Goal: Check status: Check status

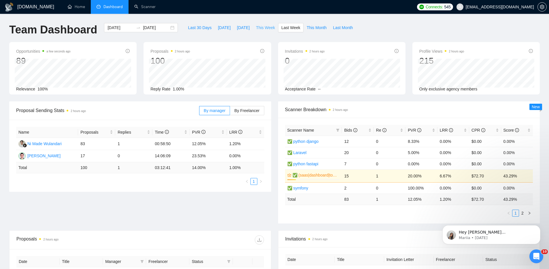
click at [264, 26] on span "This Week" at bounding box center [265, 27] width 19 height 6
type input "2025-10-06"
type input "2025-10-12"
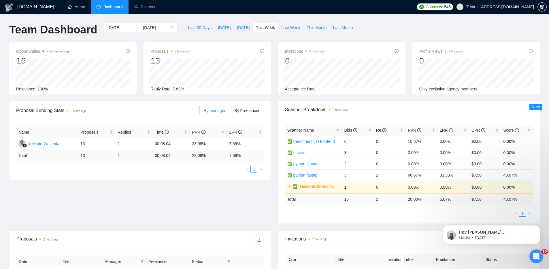
click at [251, 105] on div "By manager By Freelancer" at bounding box center [231, 110] width 65 height 18
click at [252, 110] on span "By Freelancer" at bounding box center [246, 110] width 25 height 5
click at [230, 112] on input "By Freelancer" at bounding box center [230, 112] width 0 height 0
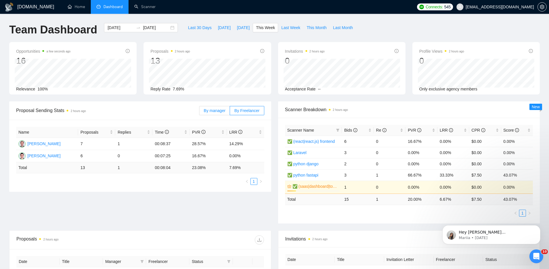
click at [213, 112] on span "By manager" at bounding box center [215, 110] width 22 height 5
click at [199, 112] on input "By manager" at bounding box center [199, 112] width 0 height 0
